Goal: Task Accomplishment & Management: Complete application form

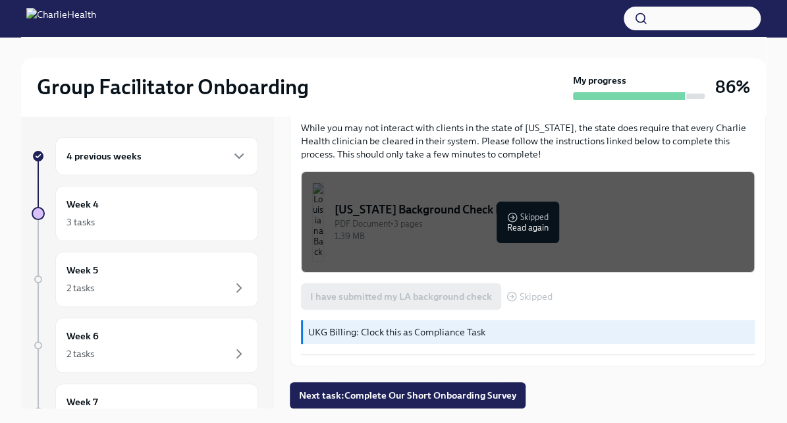
scroll to position [448, 0]
click at [203, 214] on div "3 tasks" at bounding box center [157, 222] width 181 height 16
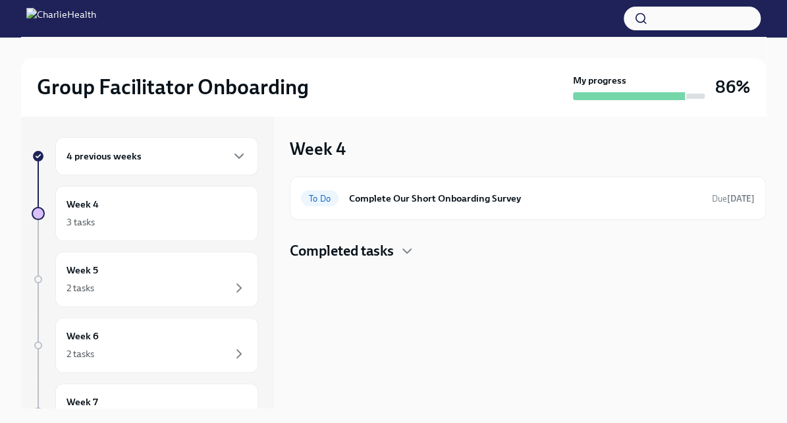
click at [432, 205] on h6 "Complete Our Short Onboarding Survey" at bounding box center [525, 198] width 352 height 14
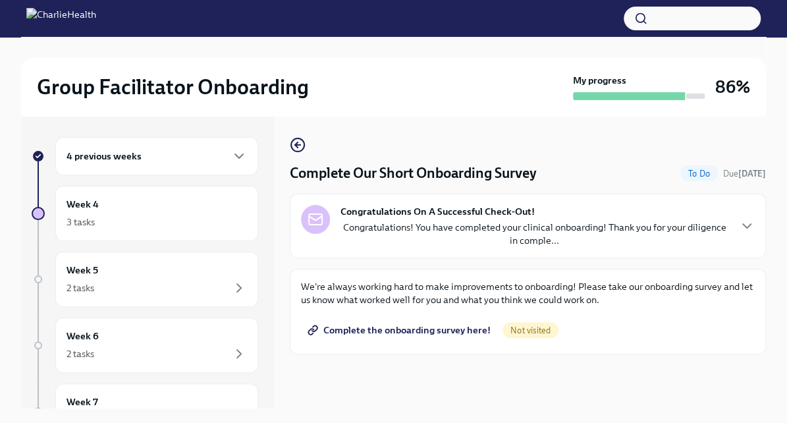
click at [179, 160] on div "4 previous weeks" at bounding box center [157, 156] width 181 height 16
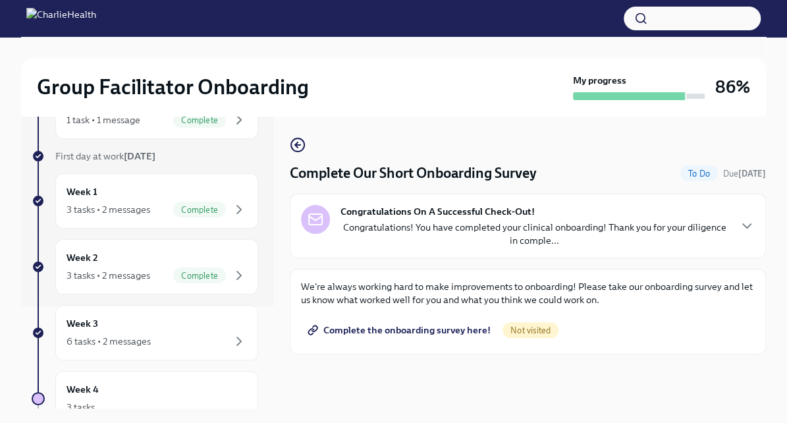
scroll to position [121, 0]
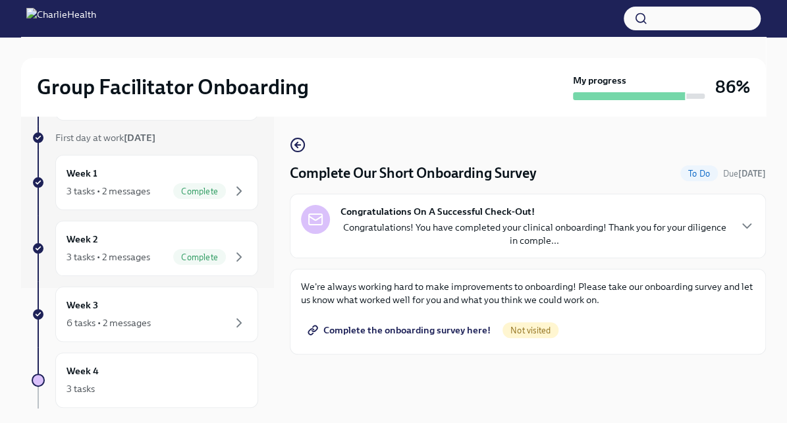
click at [161, 308] on div "Week 3 6 tasks • 2 messages" at bounding box center [157, 314] width 181 height 33
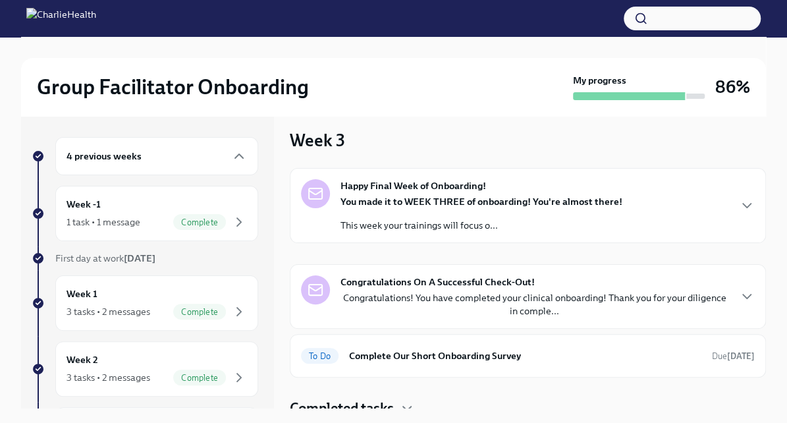
scroll to position [17, 0]
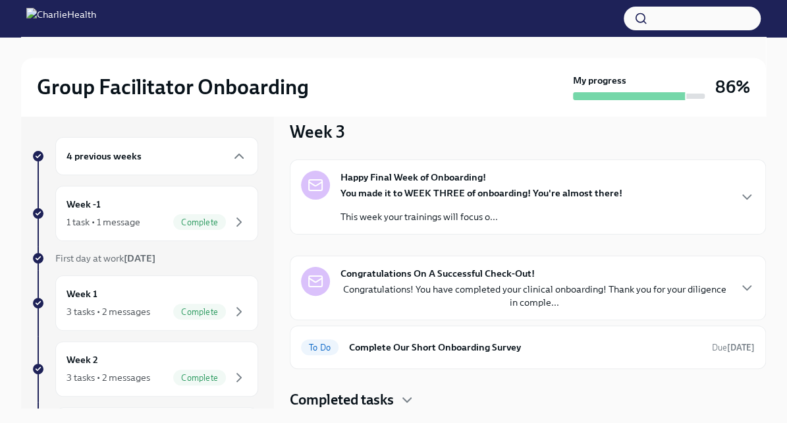
click at [112, 358] on div "Week 2 3 tasks • 2 messages Complete" at bounding box center [157, 368] width 181 height 33
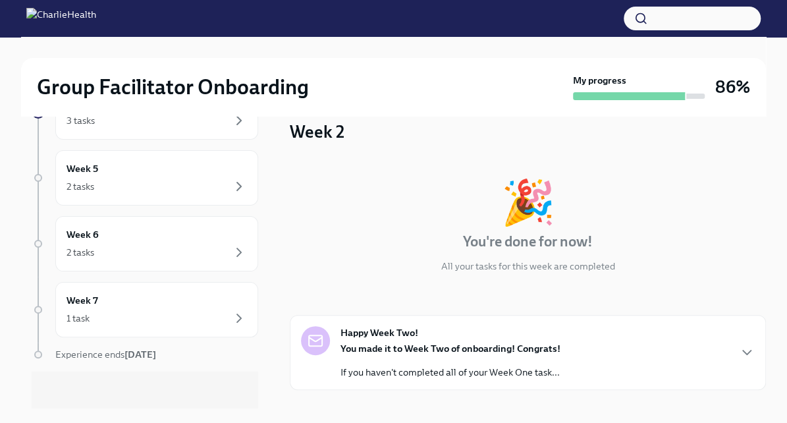
scroll to position [390, 0]
click at [121, 316] on div "1 task" at bounding box center [157, 317] width 181 height 16
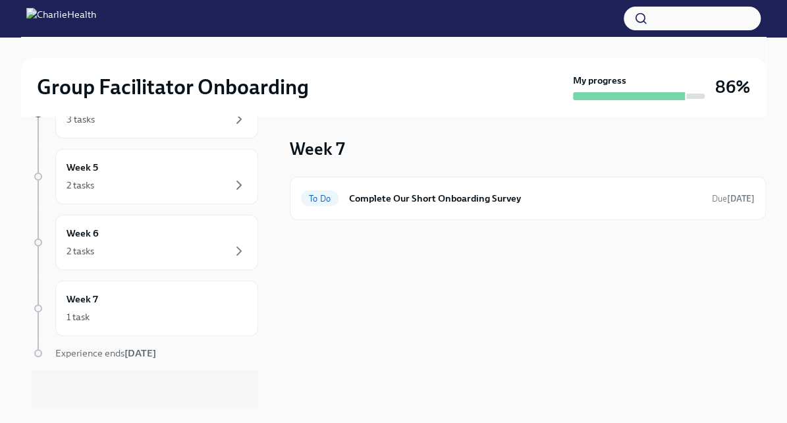
click at [460, 208] on div "To Do Complete Our Short Onboarding Survey Due [DATE]" at bounding box center [528, 198] width 454 height 21
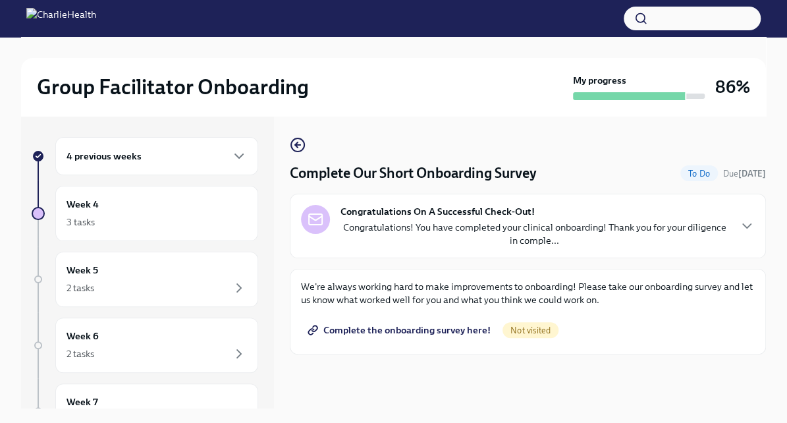
click at [171, 339] on div "Week 6 2 tasks" at bounding box center [157, 345] width 181 height 33
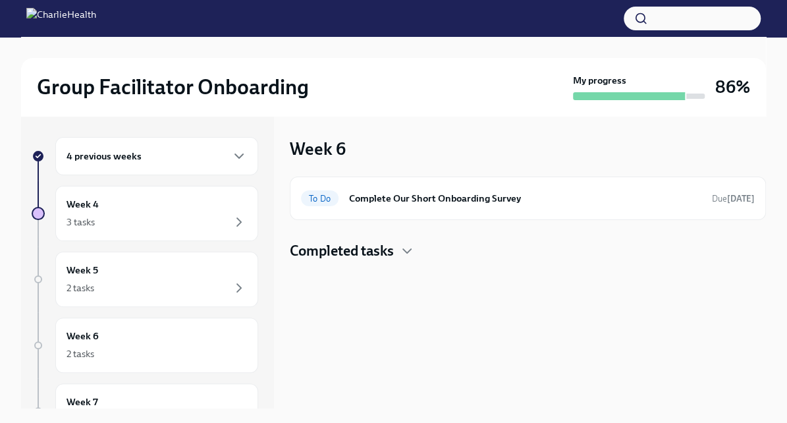
click at [362, 194] on h6 "Complete Our Short Onboarding Survey" at bounding box center [525, 198] width 352 height 14
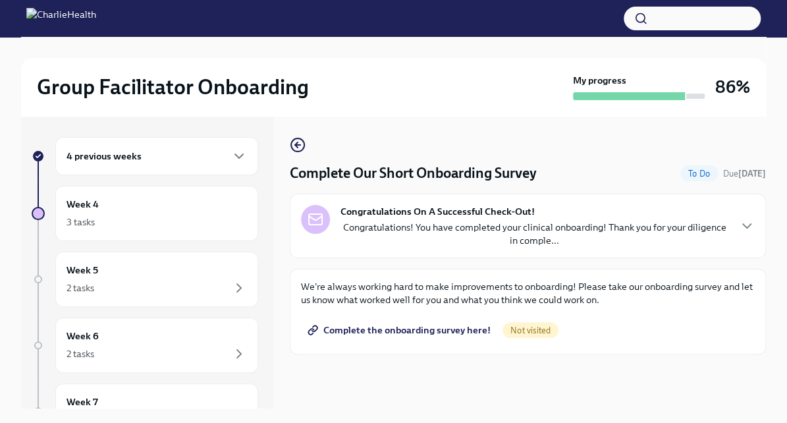
click at [160, 287] on div "2 tasks" at bounding box center [157, 288] width 181 height 16
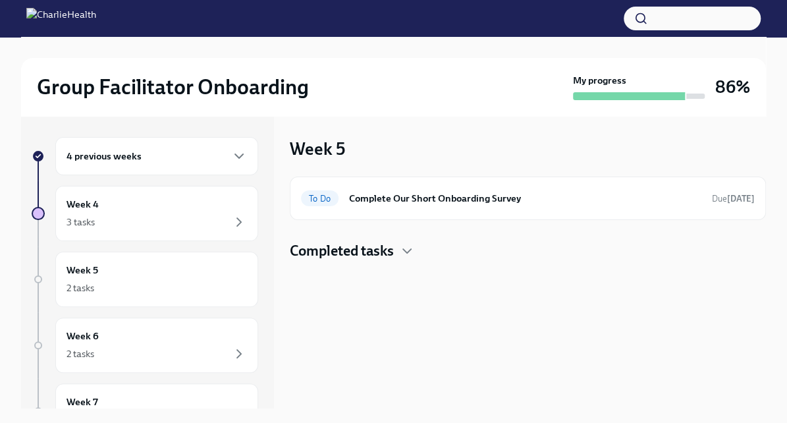
click at [397, 194] on h6 "Complete Our Short Onboarding Survey" at bounding box center [525, 198] width 352 height 14
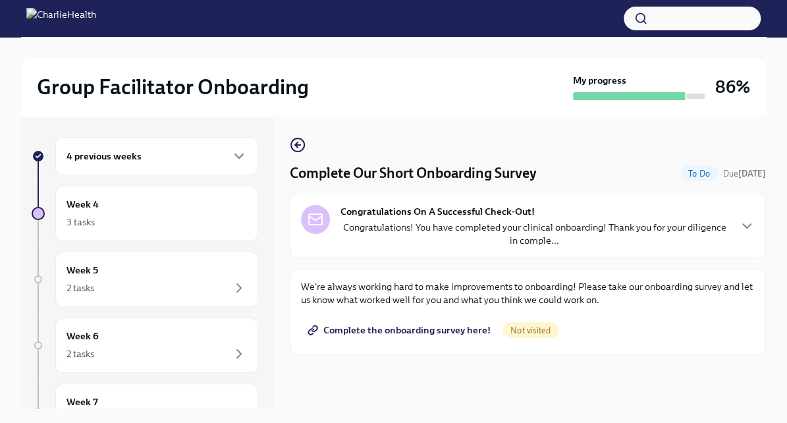
click at [231, 225] on icon "button" at bounding box center [239, 222] width 16 height 16
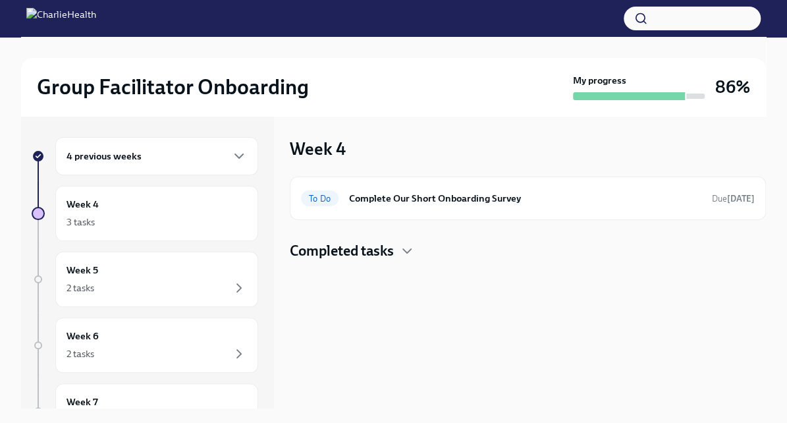
click at [370, 244] on h4 "Completed tasks" at bounding box center [342, 251] width 104 height 20
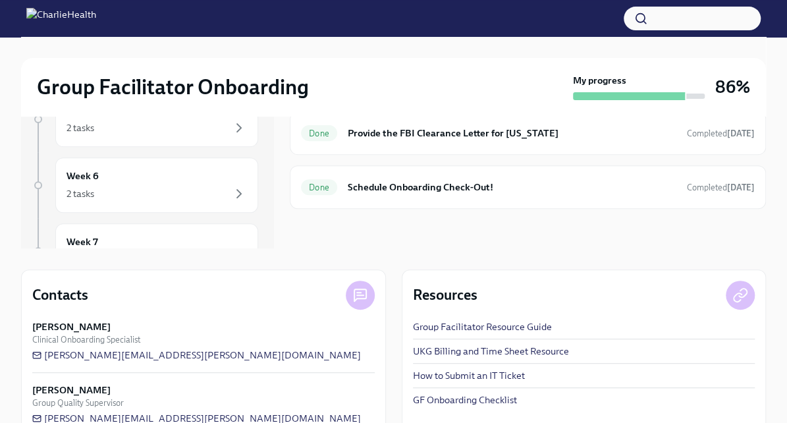
click at [476, 130] on h6 "Provide the FBI Clearance Letter for [US_STATE]" at bounding box center [512, 133] width 329 height 14
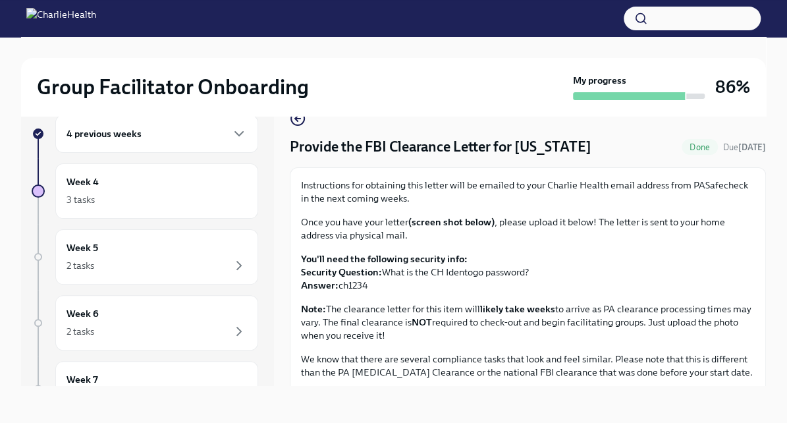
scroll to position [7, 0]
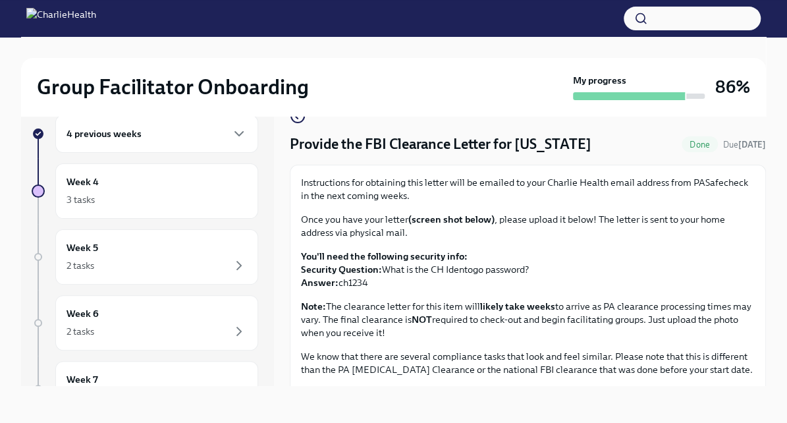
drag, startPoint x: 369, startPoint y: 283, endPoint x: 334, endPoint y: 287, distance: 35.2
click at [334, 287] on p "You'll need the following security info: Security Question: What is the CH Iden…" at bounding box center [528, 270] width 454 height 40
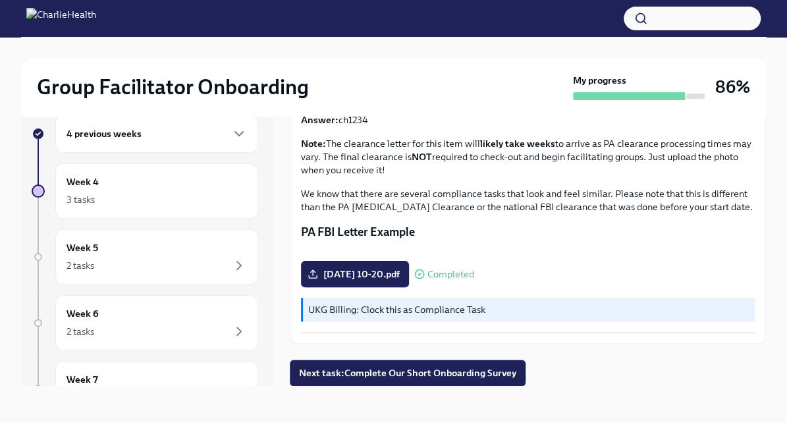
scroll to position [270, 0]
click at [400, 281] on span "[DATE] 10-20.pdf" at bounding box center [355, 273] width 90 height 13
click at [0, 0] on input "[DATE] 10-20.pdf" at bounding box center [0, 0] width 0 height 0
click at [421, 372] on span "Next task : Complete Our Short Onboarding Survey" at bounding box center [407, 372] width 217 height 13
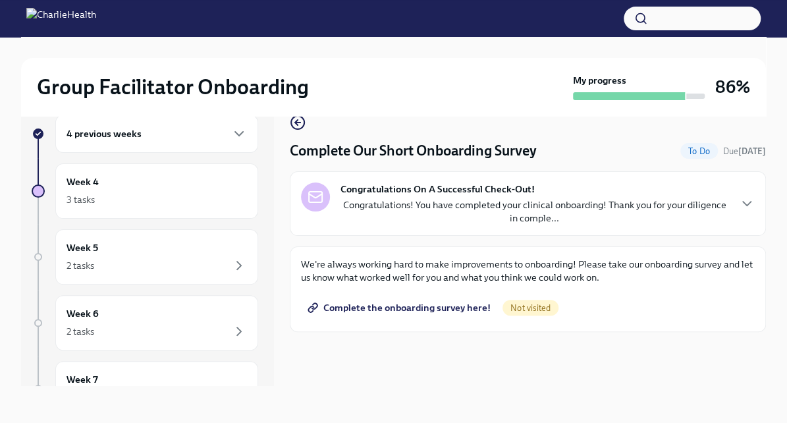
click at [449, 308] on span "Complete the onboarding survey here!" at bounding box center [400, 307] width 181 height 13
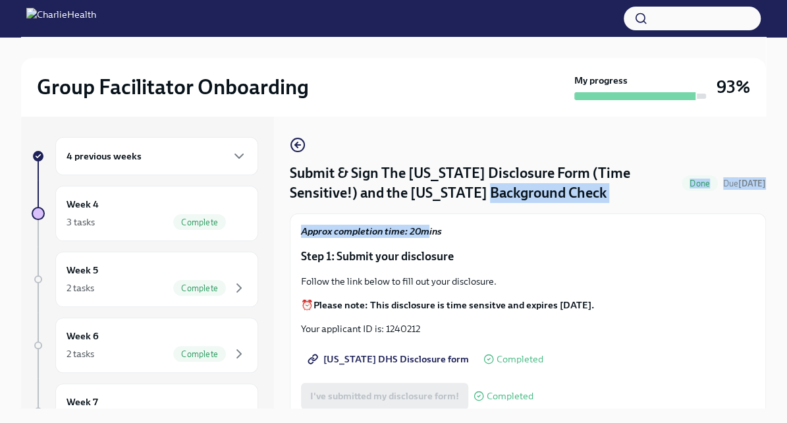
drag, startPoint x: 0, startPoint y: 0, endPoint x: 428, endPoint y: 216, distance: 479.0
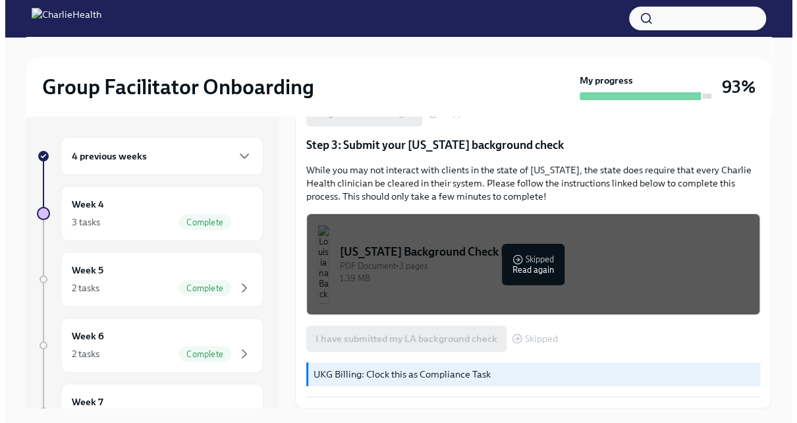
scroll to position [406, 0]
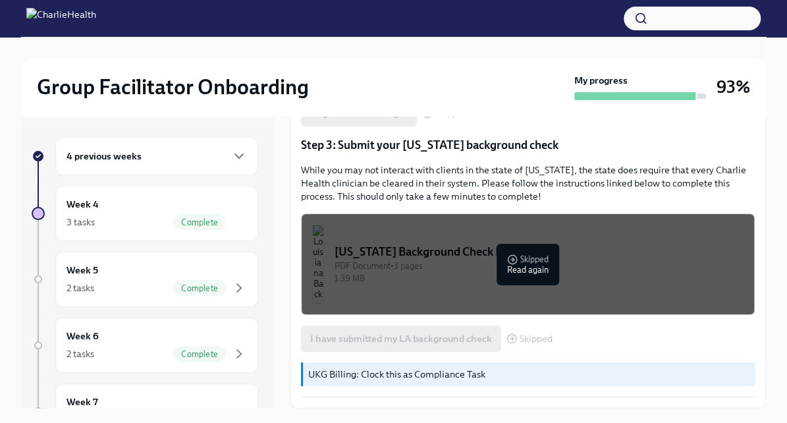
click at [422, 268] on div "PDF Document • 3 pages" at bounding box center [539, 266] width 409 height 13
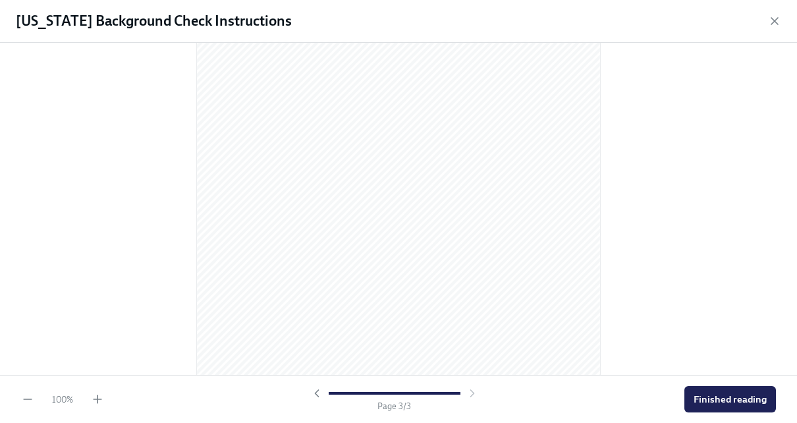
scroll to position [1278, 0]
